Goal: Information Seeking & Learning: Find specific fact

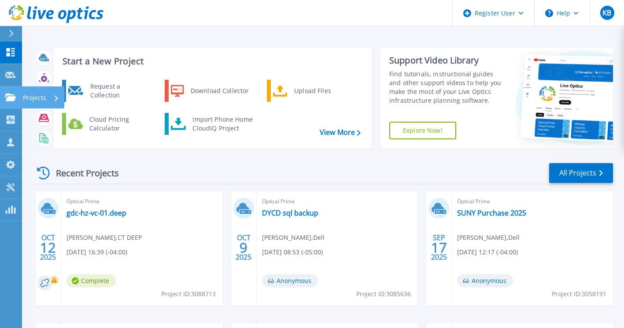
click at [15, 96] on icon at bounding box center [10, 96] width 11 height 7
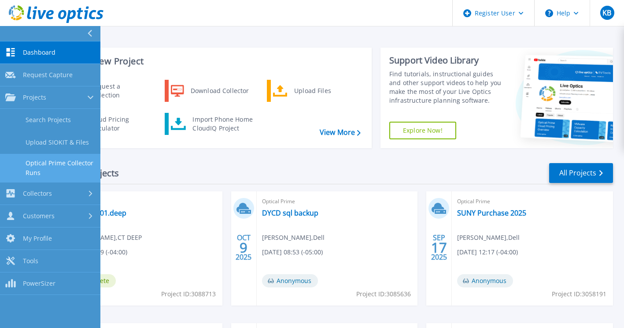
click at [56, 163] on link "Optical Prime Collector Runs" at bounding box center [50, 168] width 100 height 28
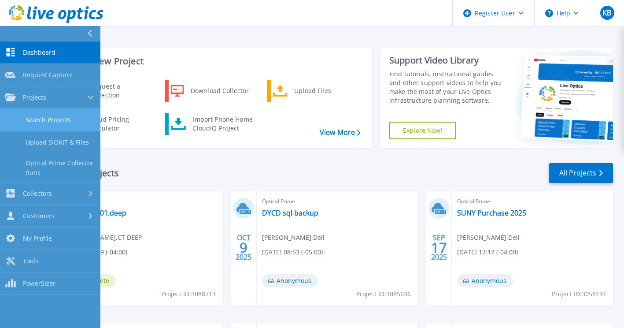
click at [67, 120] on link "Search Projects" at bounding box center [50, 120] width 100 height 22
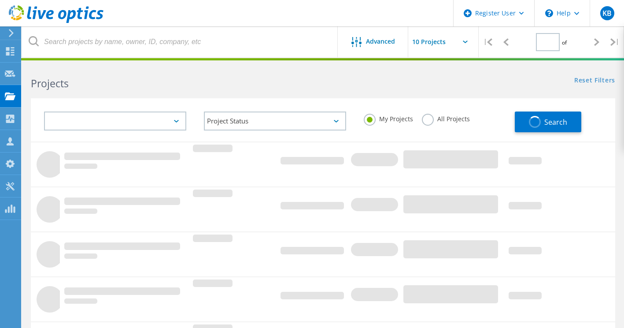
type input "1"
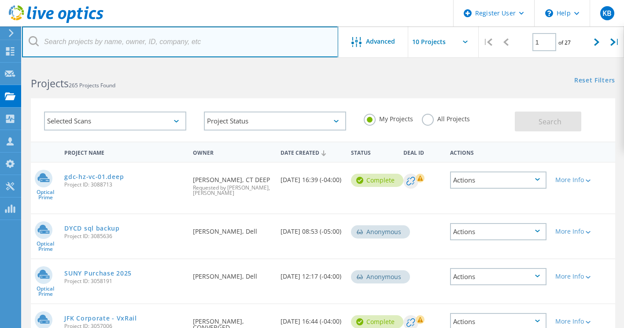
click at [181, 38] on input "text" at bounding box center [180, 41] width 316 height 31
paste input "STrapani@metopera.org"
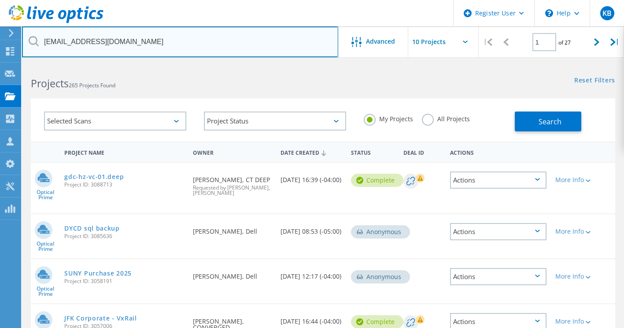
drag, startPoint x: 72, startPoint y: 40, endPoint x: 0, endPoint y: 27, distance: 73.4
type input "@metopera.org"
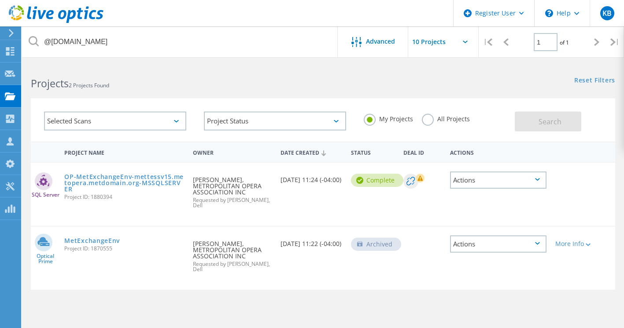
click at [432, 119] on label "All Projects" at bounding box center [446, 118] width 48 height 8
click at [0, 0] on input "All Projects" at bounding box center [0, 0] width 0 height 0
click at [432, 119] on label "All Projects" at bounding box center [446, 118] width 48 height 8
click at [0, 0] on input "All Projects" at bounding box center [0, 0] width 0 height 0
click at [430, 119] on label "All Projects" at bounding box center [446, 118] width 48 height 8
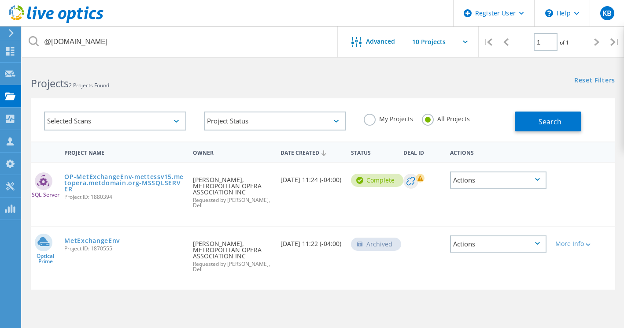
click at [0, 0] on input "All Projects" at bounding box center [0, 0] width 0 height 0
click at [430, 119] on label "All Projects" at bounding box center [446, 118] width 48 height 8
click at [0, 0] on input "All Projects" at bounding box center [0, 0] width 0 height 0
click at [540, 115] on button "Search" at bounding box center [548, 121] width 67 height 20
